Goal: Information Seeking & Learning: Learn about a topic

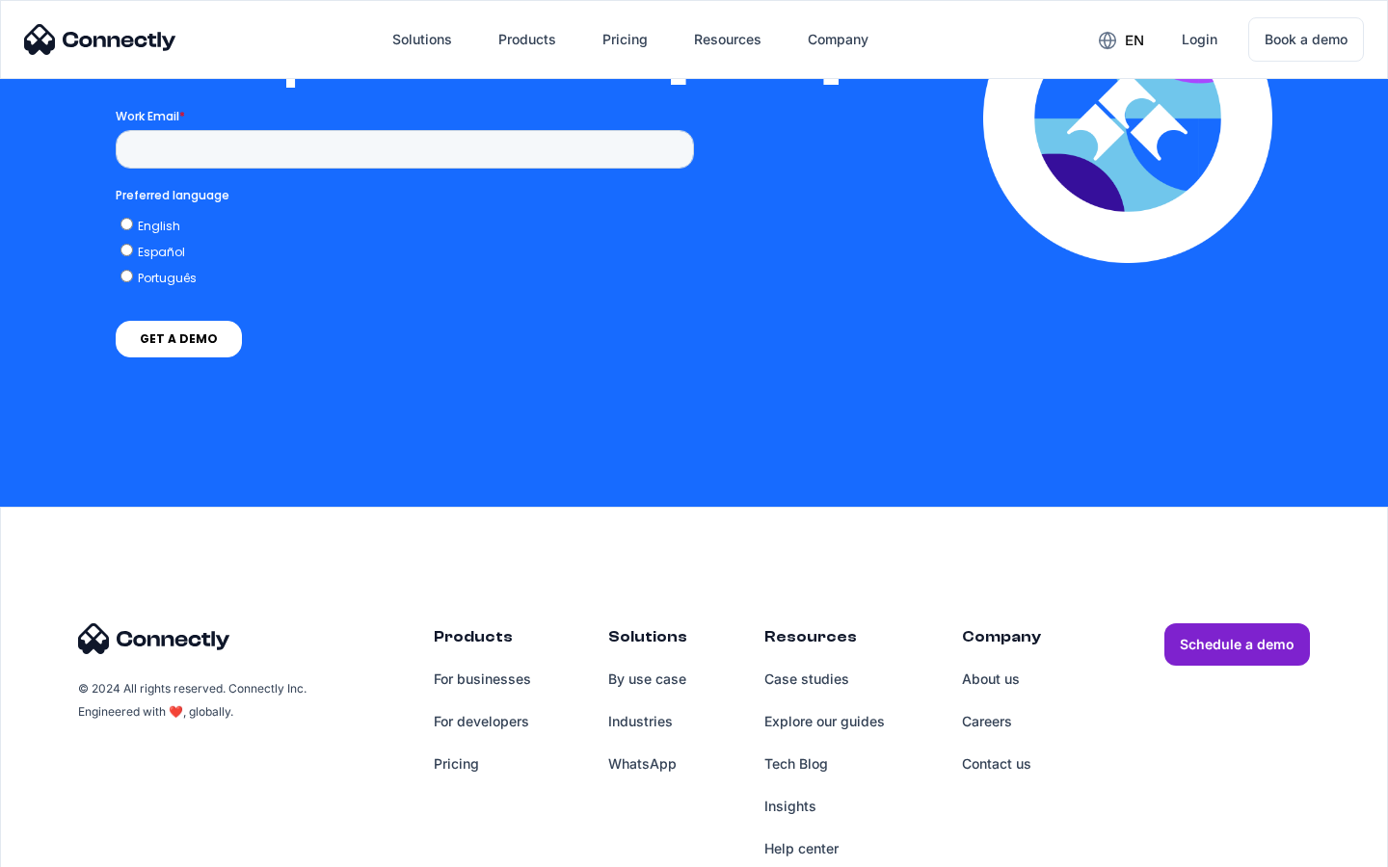
scroll to position [4230, 0]
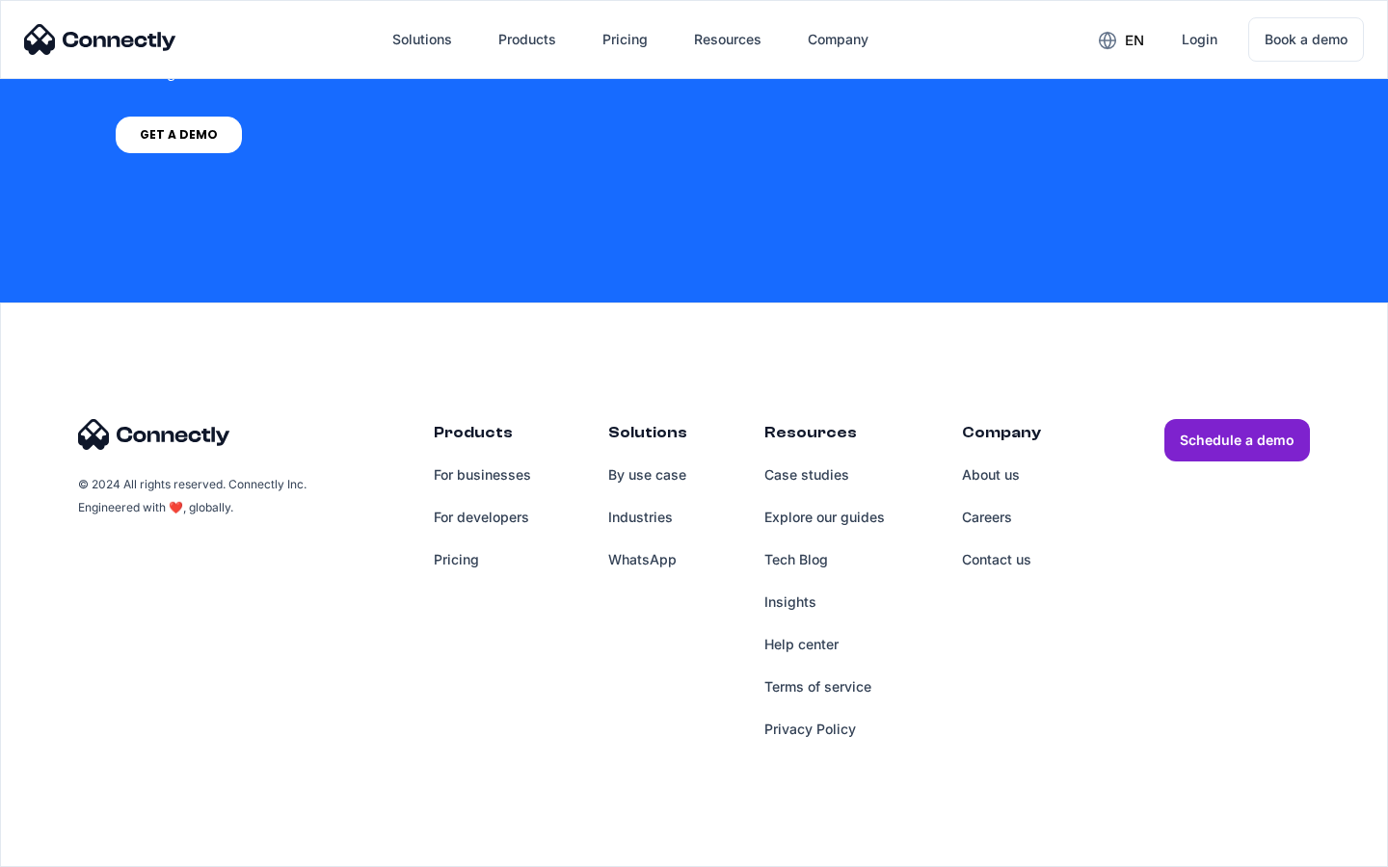
scroll to position [1461, 0]
